Goal: Transaction & Acquisition: Obtain resource

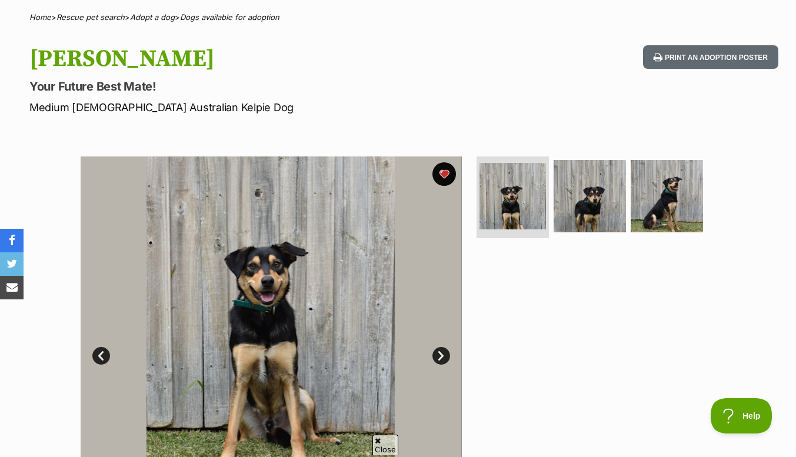
scroll to position [81, 0]
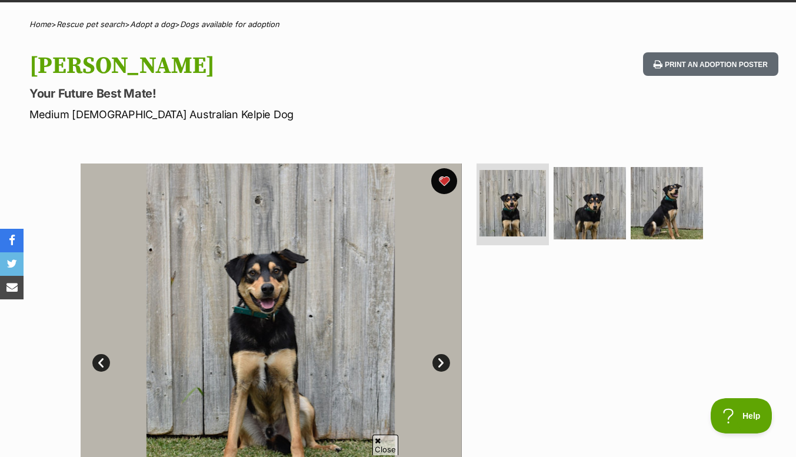
click at [449, 183] on button "favourite" at bounding box center [444, 181] width 26 height 26
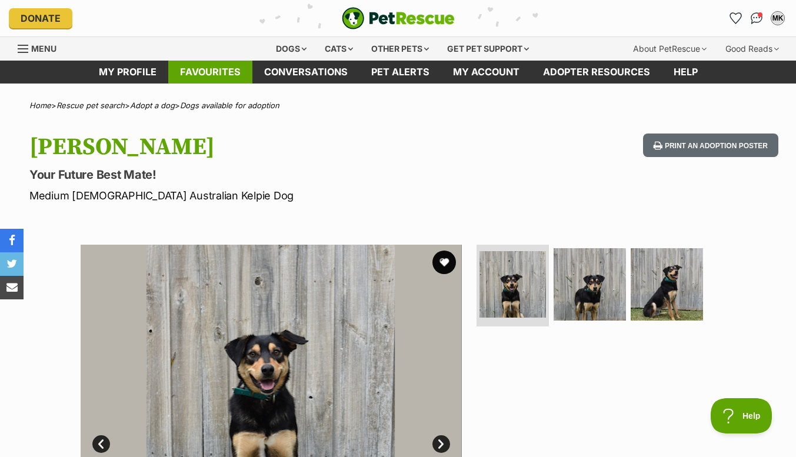
click at [209, 69] on link "Favourites" at bounding box center [210, 72] width 84 height 23
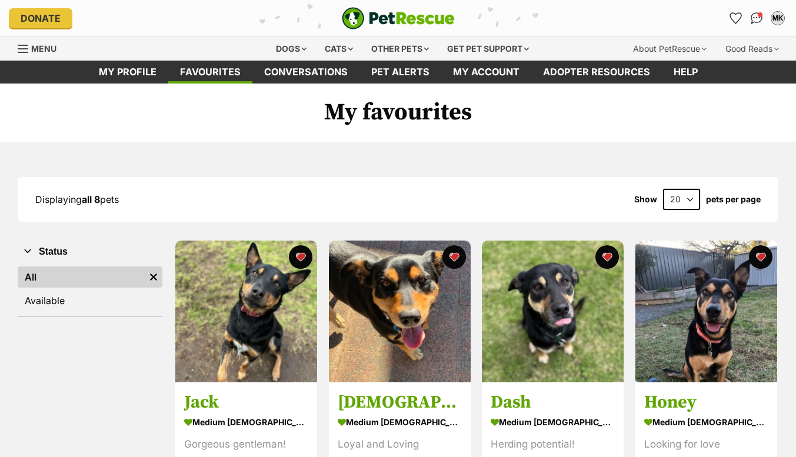
click at [629, 193] on div "Displaying all 8 pets Show 20 40 60 pets per page" at bounding box center [398, 199] width 761 height 21
click at [623, 121] on h1 "My favourites" at bounding box center [398, 113] width 796 height 59
click at [285, 49] on div "Dogs" at bounding box center [291, 49] width 47 height 24
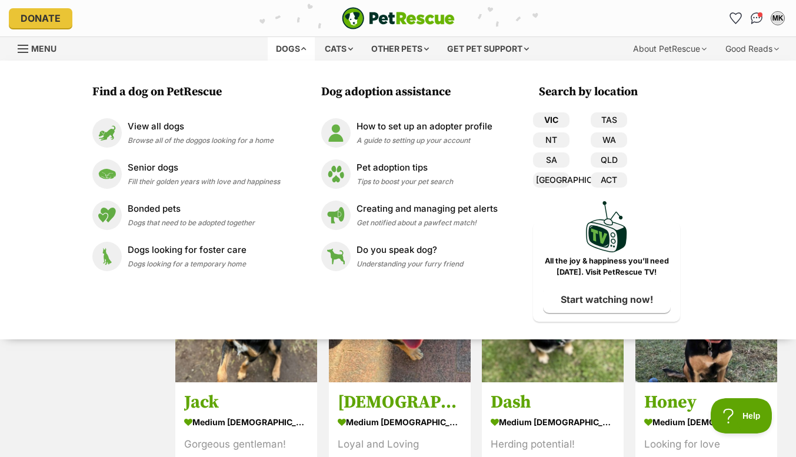
click at [552, 118] on link "VIC" at bounding box center [551, 119] width 36 height 15
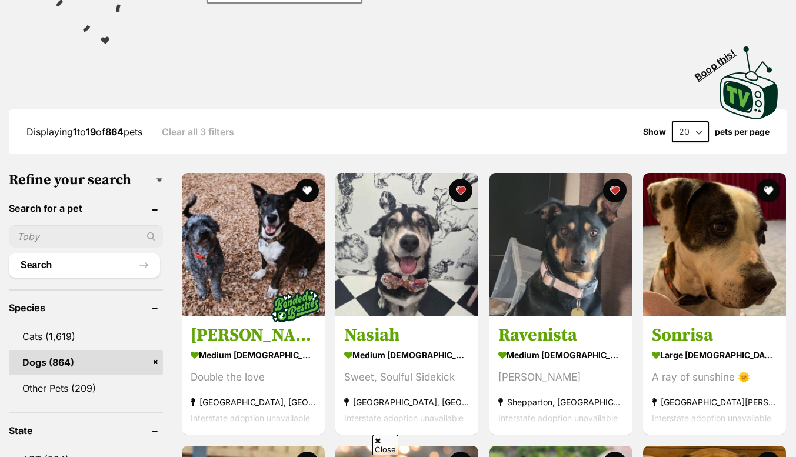
scroll to position [211, 0]
click at [78, 267] on button "Search" at bounding box center [84, 266] width 151 height 24
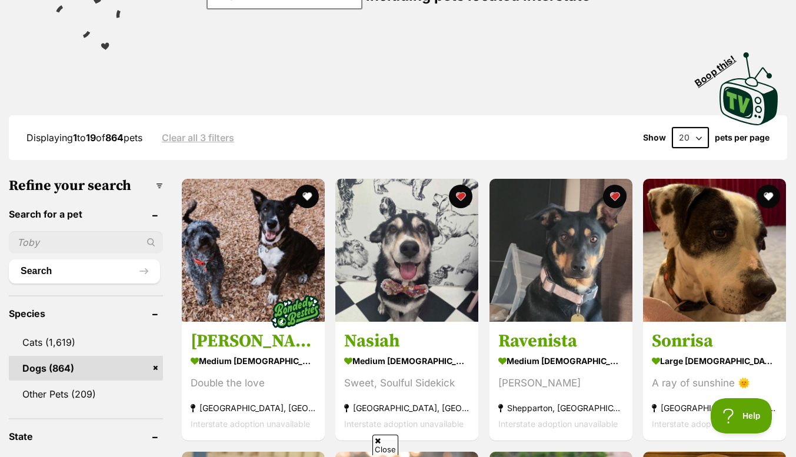
scroll to position [207, 0]
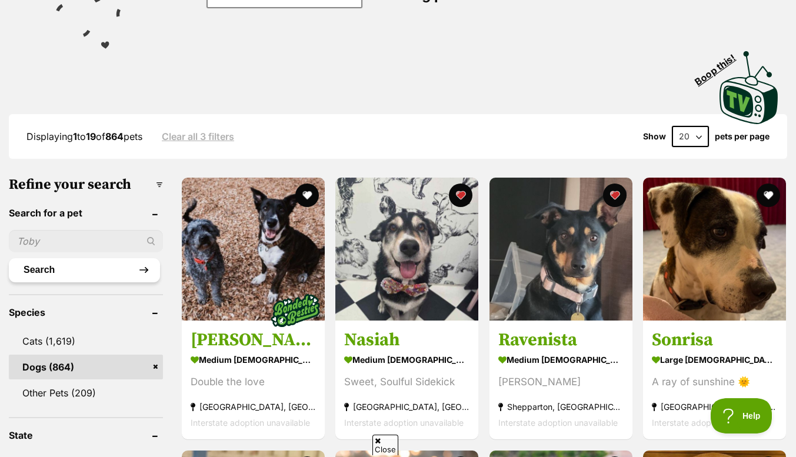
click at [69, 273] on button "Search" at bounding box center [84, 270] width 151 height 24
click at [76, 279] on button "Search" at bounding box center [84, 270] width 151 height 24
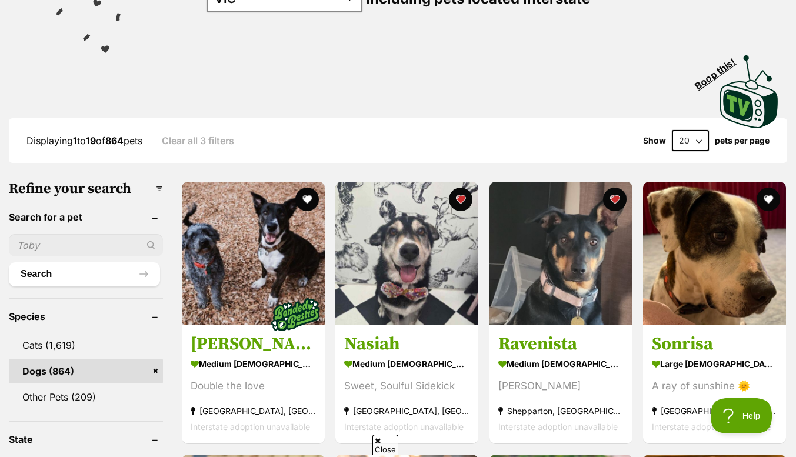
scroll to position [203, 0]
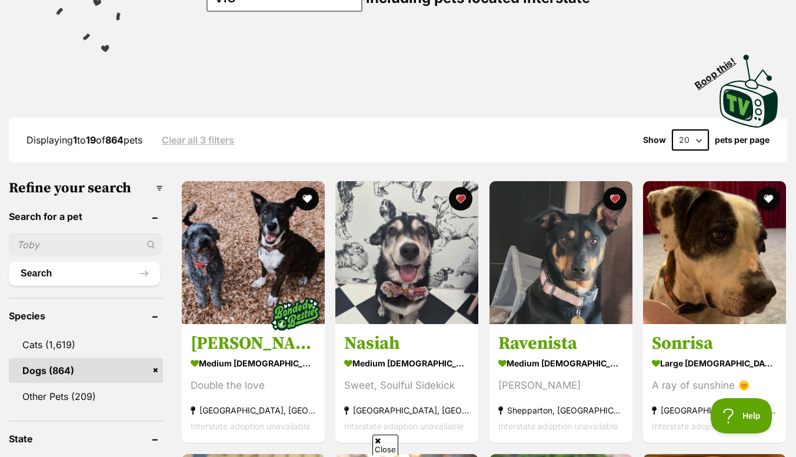
click at [64, 248] on input "text" at bounding box center [86, 245] width 154 height 22
type input "[PERSON_NAME]"
click at [59, 277] on button "Search" at bounding box center [84, 274] width 151 height 24
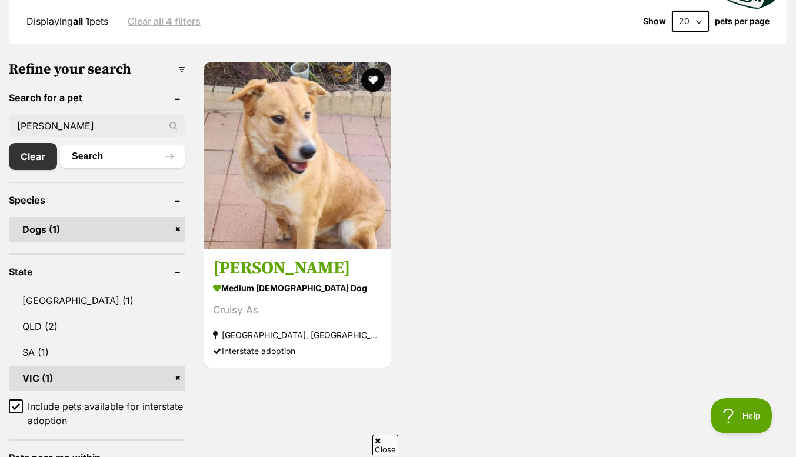
scroll to position [332, 0]
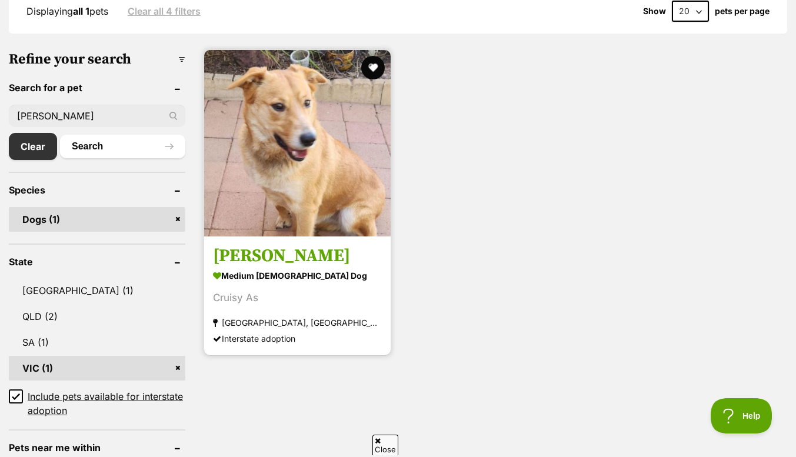
click at [281, 115] on img at bounding box center [297, 143] width 187 height 187
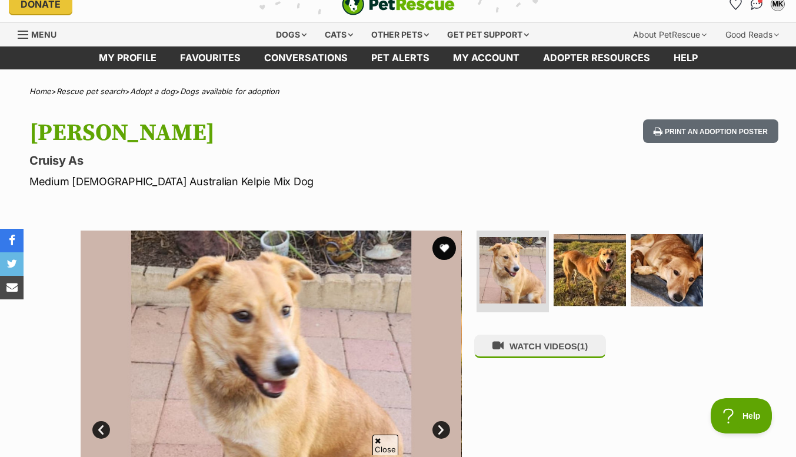
scroll to position [95, 0]
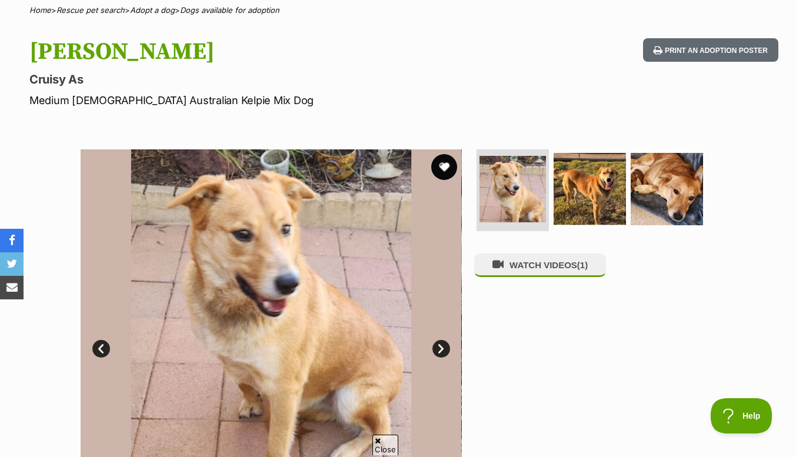
click at [449, 168] on button "favourite" at bounding box center [444, 167] width 26 height 26
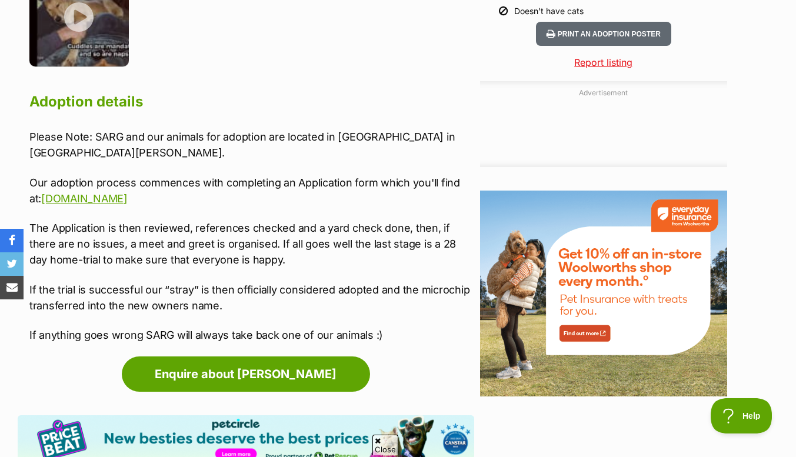
scroll to position [1289, 0]
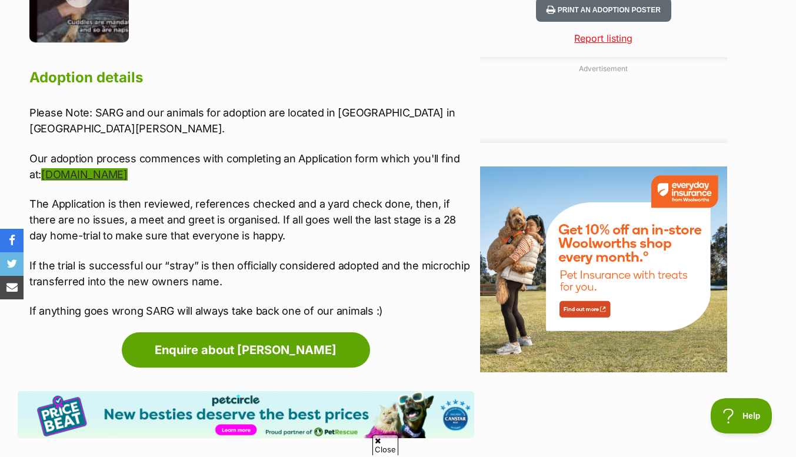
click at [70, 168] on link "[DOMAIN_NAME]" at bounding box center [84, 174] width 87 height 12
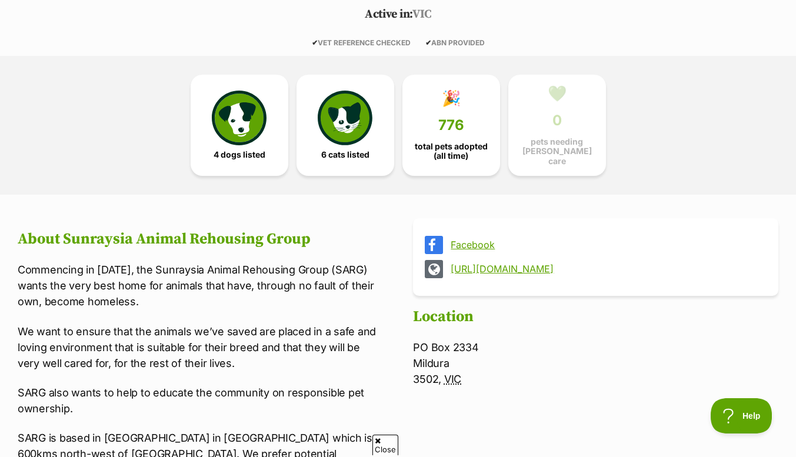
scroll to position [252, 0]
